Goal: Transaction & Acquisition: Book appointment/travel/reservation

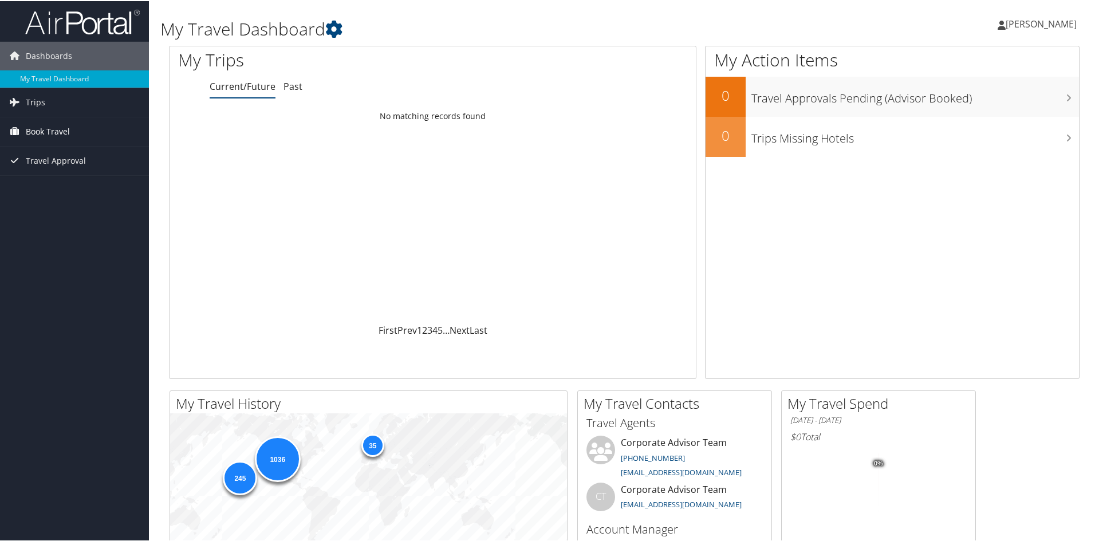
click at [43, 127] on span "Book Travel" at bounding box center [48, 130] width 44 height 29
click at [52, 186] on link "Book/Manage Online Trips" at bounding box center [74, 187] width 149 height 17
click at [62, 183] on link "Book/Manage Online Trips" at bounding box center [74, 187] width 149 height 17
click at [78, 186] on link "Book/Manage Online Trips" at bounding box center [74, 187] width 149 height 17
click at [75, 183] on link "Book/Manage Online Trips" at bounding box center [74, 187] width 149 height 17
